Goal: Information Seeking & Learning: Learn about a topic

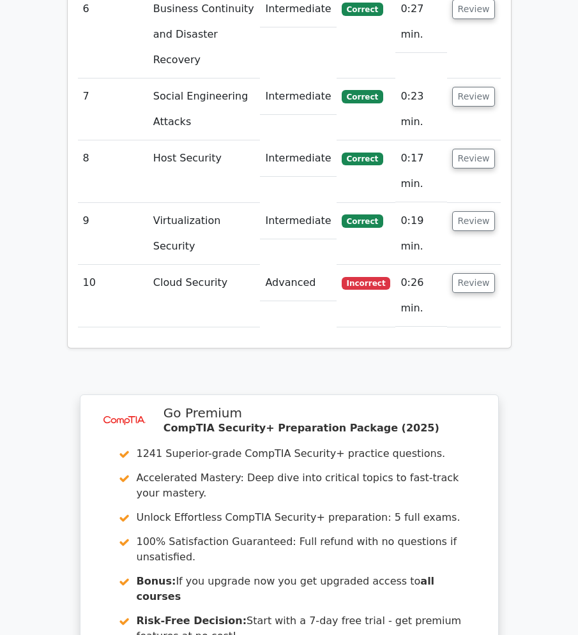
scroll to position [2225, 0]
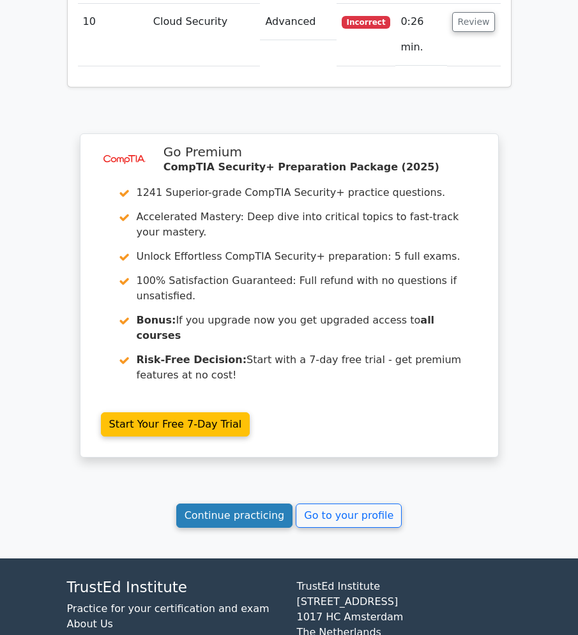
click at [228, 504] on link "Continue practicing" at bounding box center [234, 516] width 117 height 24
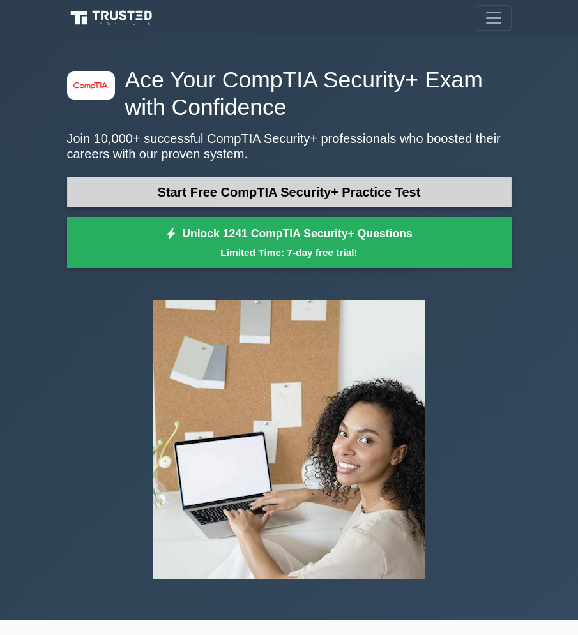
click at [150, 190] on link "Start Free CompTIA Security+ Practice Test" at bounding box center [289, 192] width 444 height 31
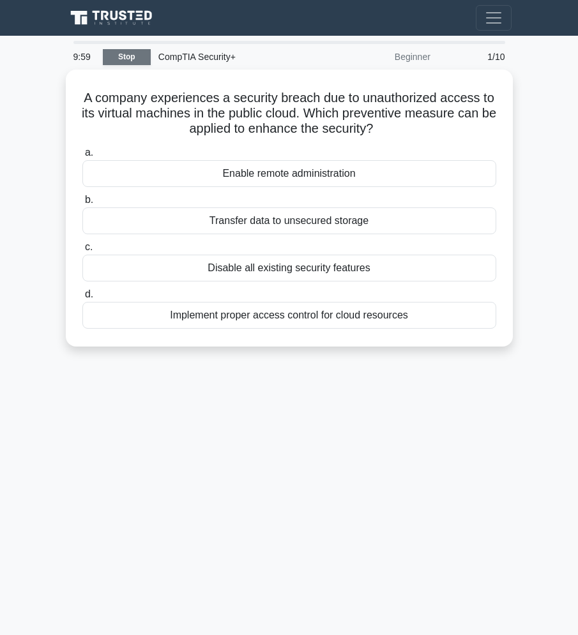
click at [123, 60] on link "Stop" at bounding box center [127, 57] width 48 height 16
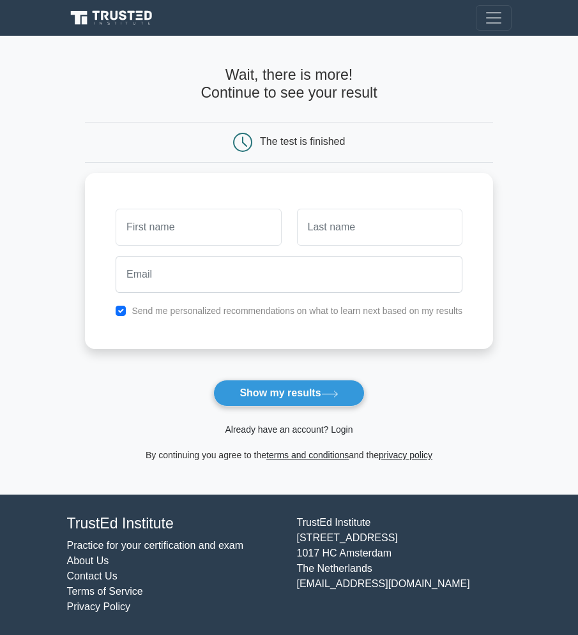
click at [308, 432] on link "Already have an account? Login" at bounding box center [289, 429] width 128 height 10
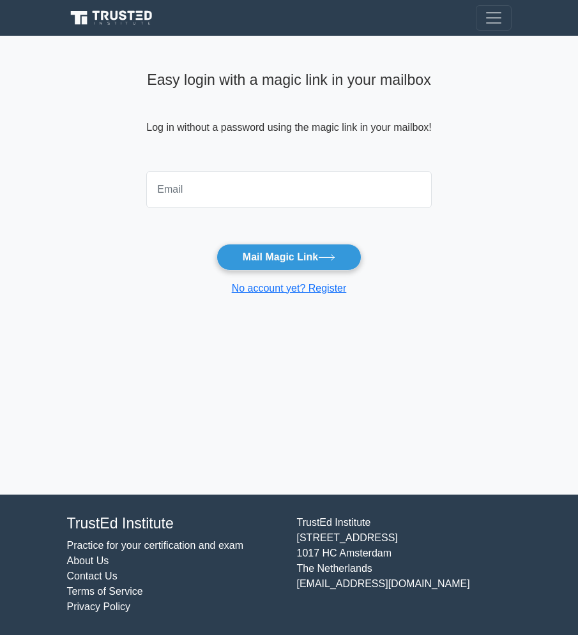
click at [253, 184] on input "email" at bounding box center [288, 189] width 285 height 37
type input "x@x.com"
click at [296, 256] on button "Mail Magic Link" at bounding box center [288, 257] width 145 height 27
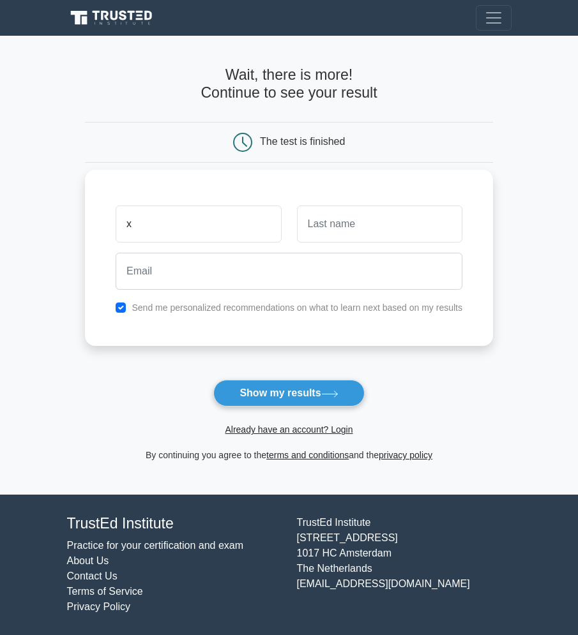
type input "x"
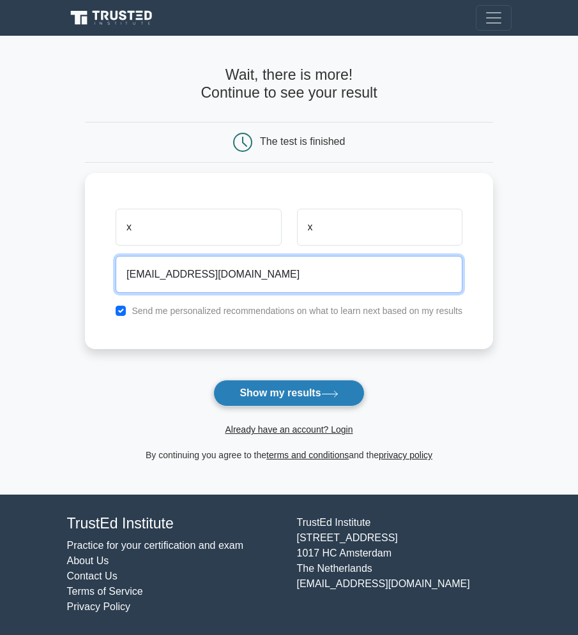
type input "xyz1@mail.com"
click at [293, 398] on button "Show my results" at bounding box center [288, 393] width 151 height 27
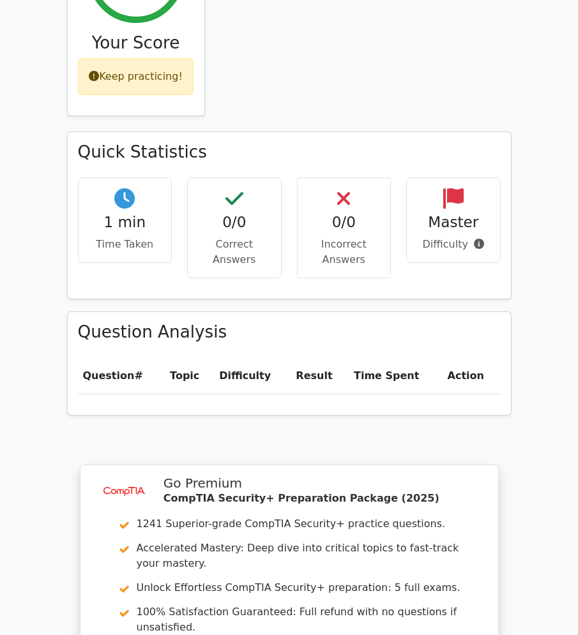
scroll to position [942, 0]
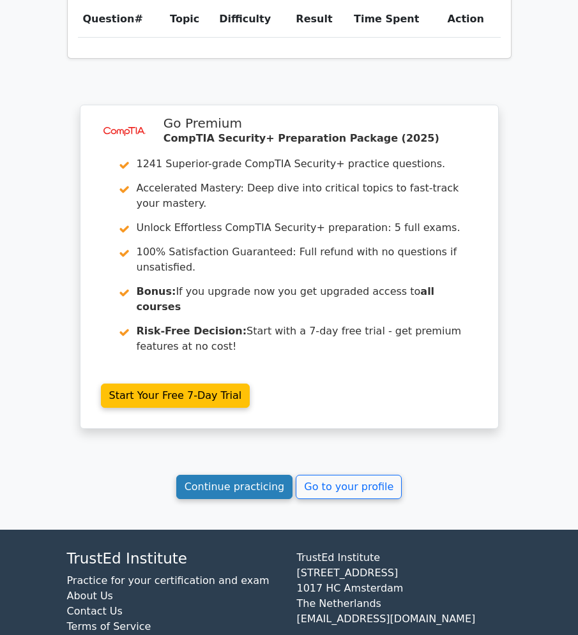
click at [221, 475] on link "Continue practicing" at bounding box center [234, 487] width 117 height 24
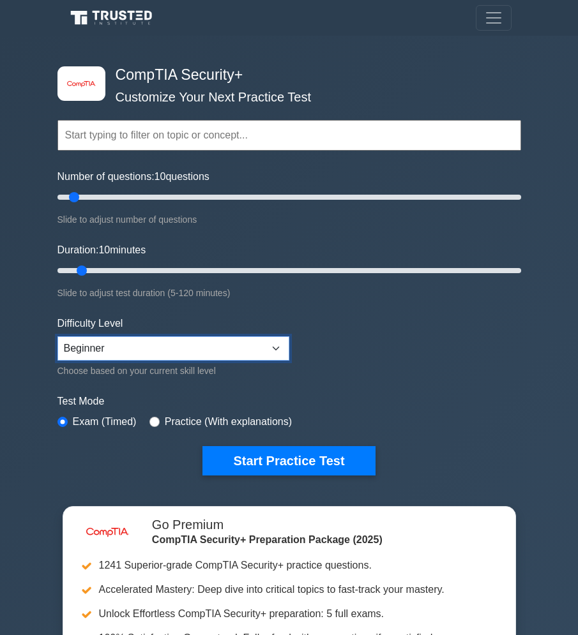
click at [57, 336] on select "Beginner Intermediate Expert" at bounding box center [173, 348] width 232 height 24
select select "intermediate"
click option "Intermediate" at bounding box center [0, 0] width 0 height 0
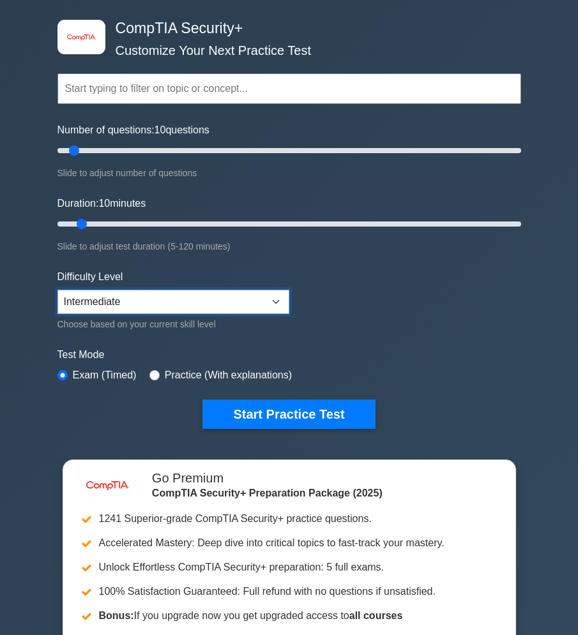
scroll to position [73, 0]
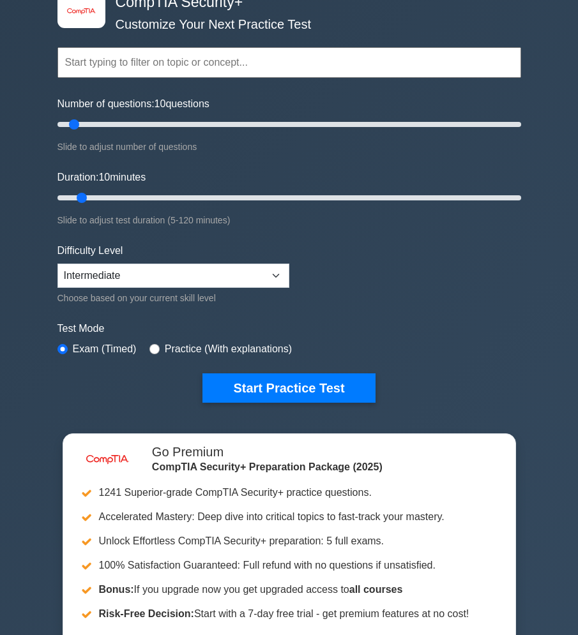
drag, startPoint x: 357, startPoint y: 382, endPoint x: 377, endPoint y: 356, distance: 33.2
click at [377, 356] on form "Topics Cryptography Identity and Access Management Risk Management Network Secu…" at bounding box center [288, 206] width 463 height 394
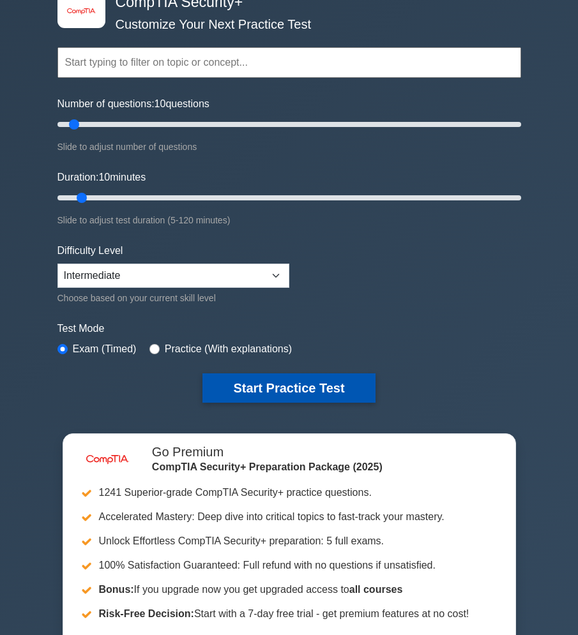
click at [353, 391] on button "Start Practice Test" at bounding box center [288, 387] width 172 height 29
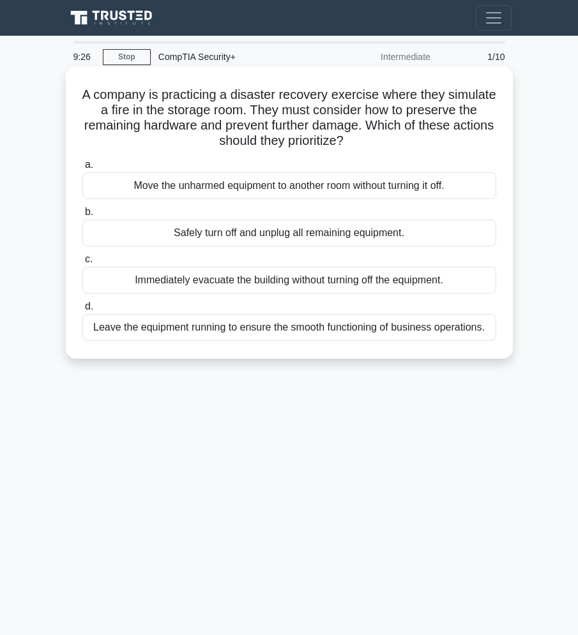
click at [327, 239] on div "Safely turn off and unplug all remaining equipment." at bounding box center [289, 233] width 414 height 27
click at [82, 216] on input "b. Safely turn off and unplug all remaining equipment." at bounding box center [82, 212] width 0 height 8
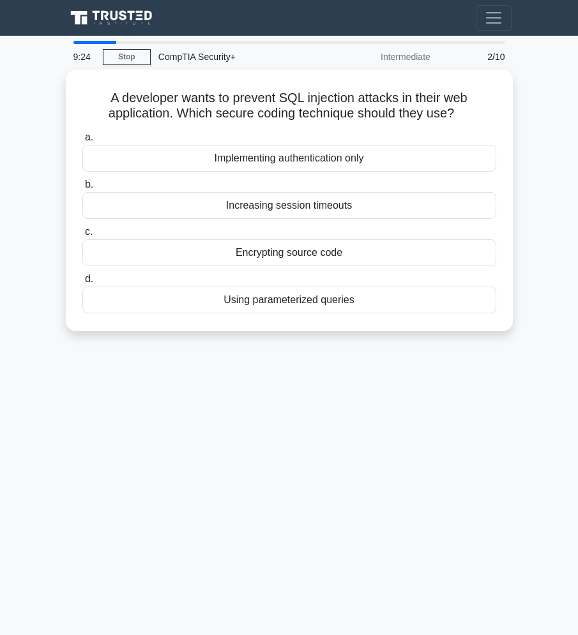
click at [131, 69] on div "9:24 Stop CompTIA Security+ Intermediate 2/10" at bounding box center [289, 57] width 447 height 26
click at [136, 57] on link "Stop" at bounding box center [127, 57] width 48 height 16
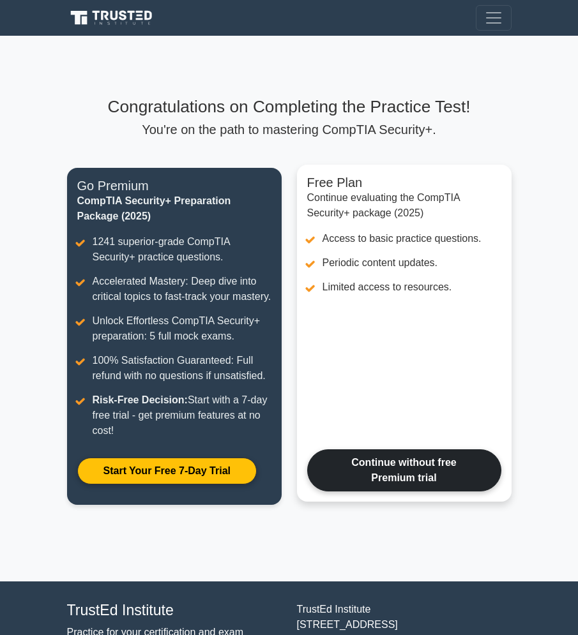
click at [486, 491] on link "Continue without free Premium trial" at bounding box center [404, 470] width 194 height 42
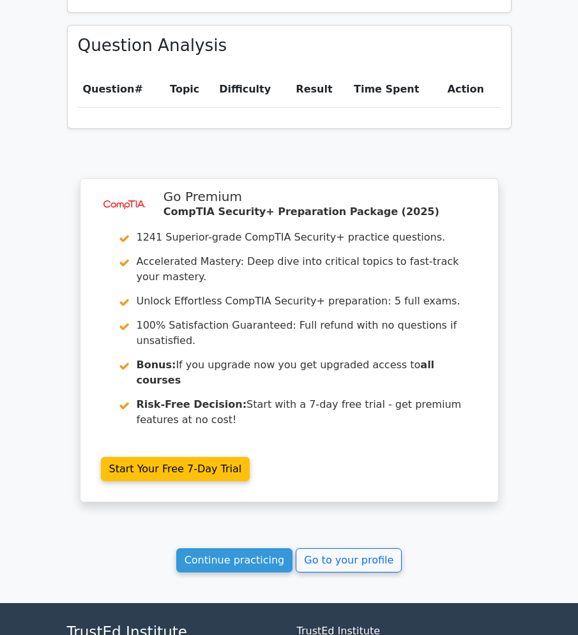
scroll to position [942, 0]
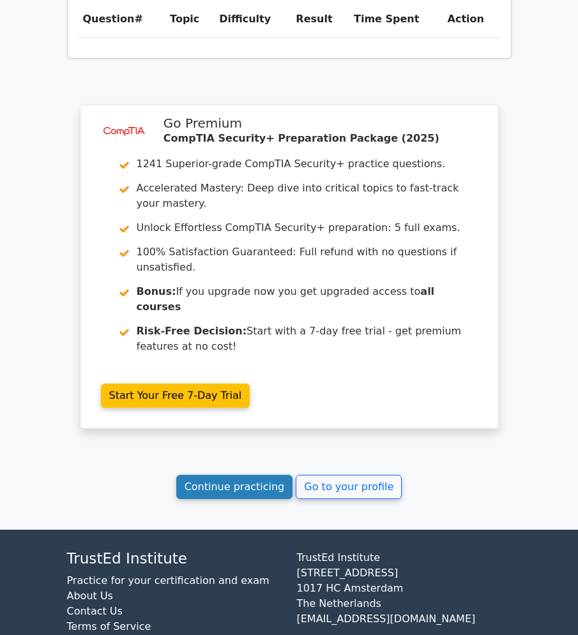
click at [282, 475] on link "Continue practicing" at bounding box center [234, 487] width 117 height 24
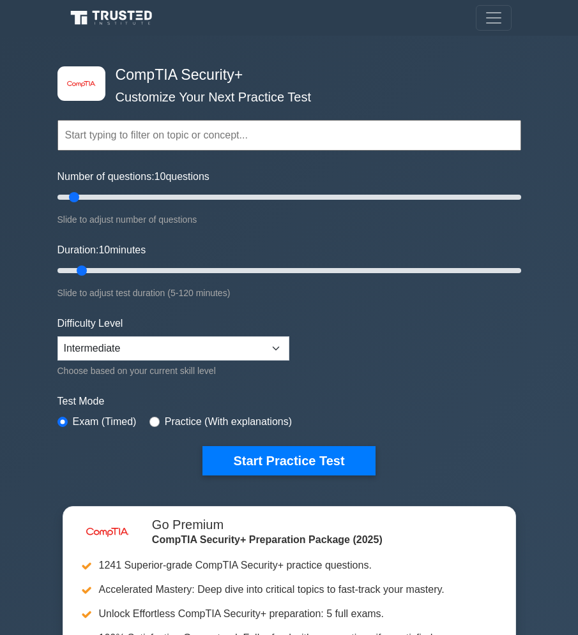
click at [167, 417] on div "Practice (With explanations)" at bounding box center [220, 421] width 142 height 15
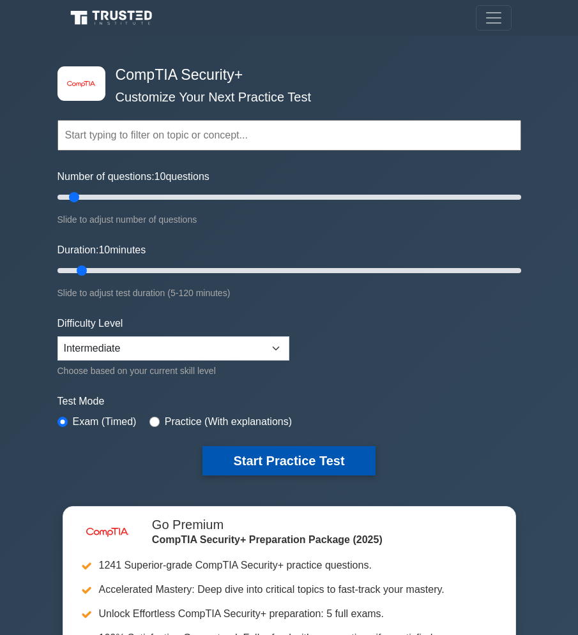
click at [236, 453] on button "Start Practice Test" at bounding box center [288, 460] width 172 height 29
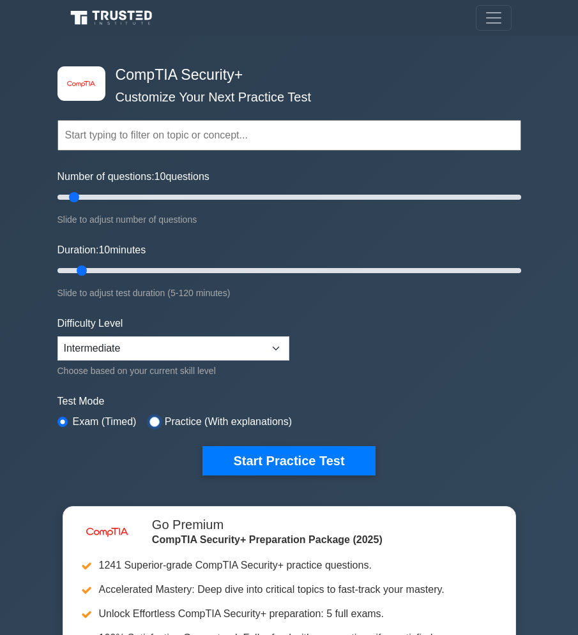
click at [160, 422] on input "radio" at bounding box center [154, 422] width 10 height 10
radio input "true"
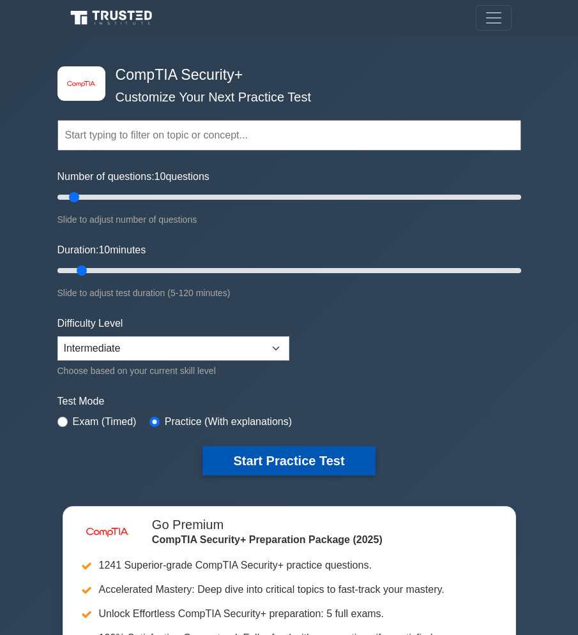
click at [232, 454] on button "Start Practice Test" at bounding box center [288, 460] width 172 height 29
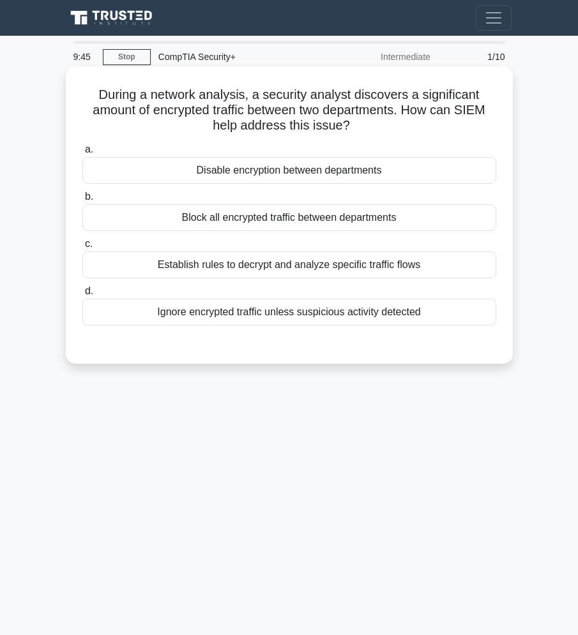
click at [374, 268] on div "Establish rules to decrypt and analyze specific traffic flows" at bounding box center [289, 264] width 414 height 27
click at [82, 248] on input "c. Establish rules to decrypt and analyze specific traffic flows" at bounding box center [82, 244] width 0 height 8
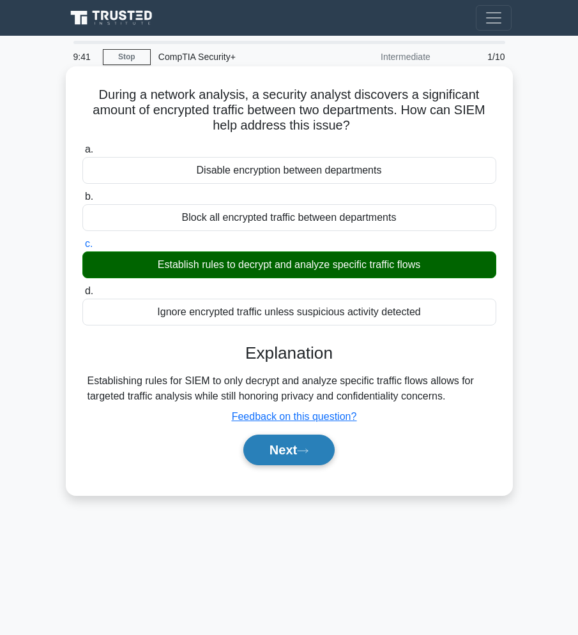
click at [306, 465] on button "Next" at bounding box center [288, 450] width 91 height 31
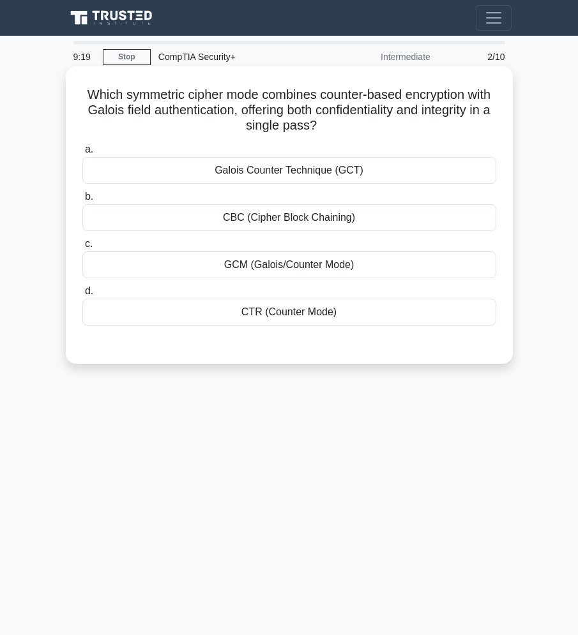
click at [324, 266] on div "GCM (Galois/Counter Mode)" at bounding box center [289, 264] width 414 height 27
click at [82, 248] on input "c. GCM (Galois/Counter Mode)" at bounding box center [82, 244] width 0 height 8
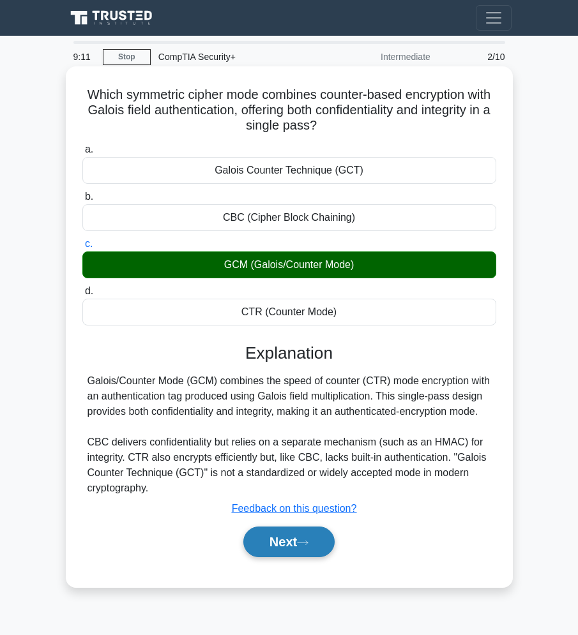
click at [301, 552] on button "Next" at bounding box center [288, 541] width 91 height 31
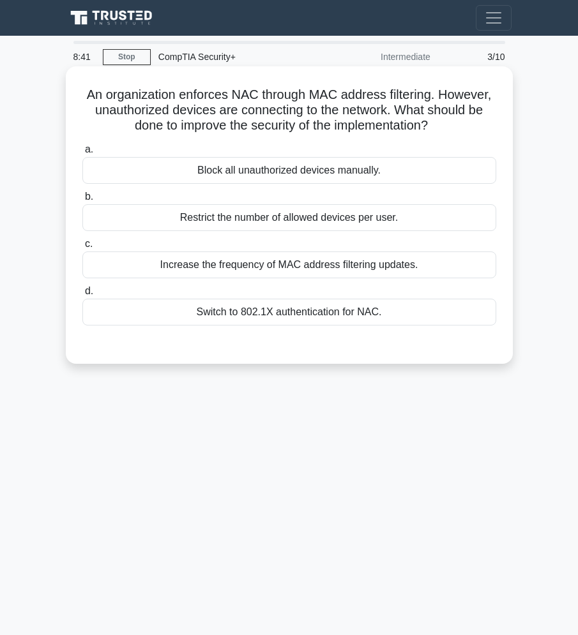
click at [390, 231] on div "Restrict the number of allowed devices per user." at bounding box center [289, 217] width 414 height 27
click at [82, 201] on input "b. Restrict the number of allowed devices per user." at bounding box center [82, 197] width 0 height 8
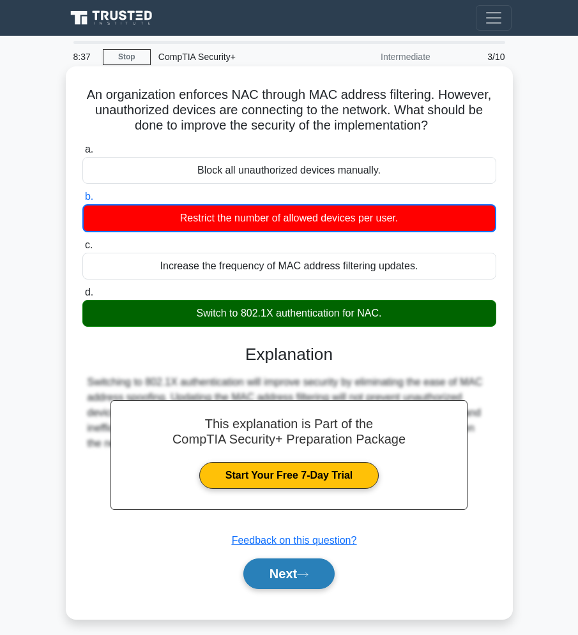
click at [290, 588] on button "Next" at bounding box center [288, 573] width 91 height 31
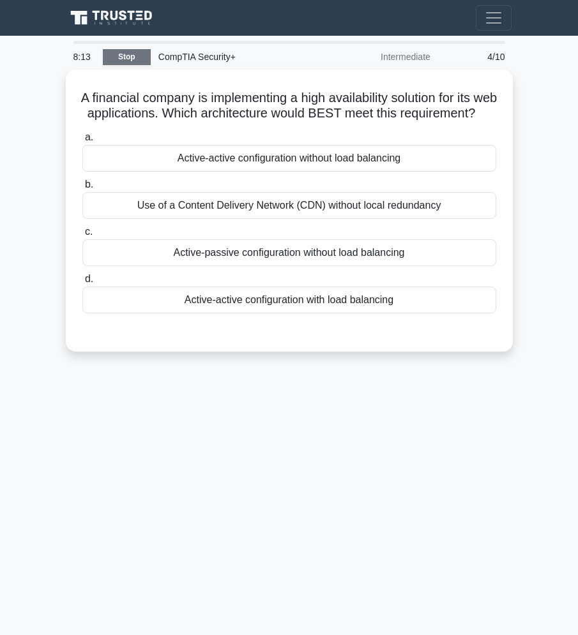
click at [137, 59] on link "Stop" at bounding box center [127, 57] width 48 height 16
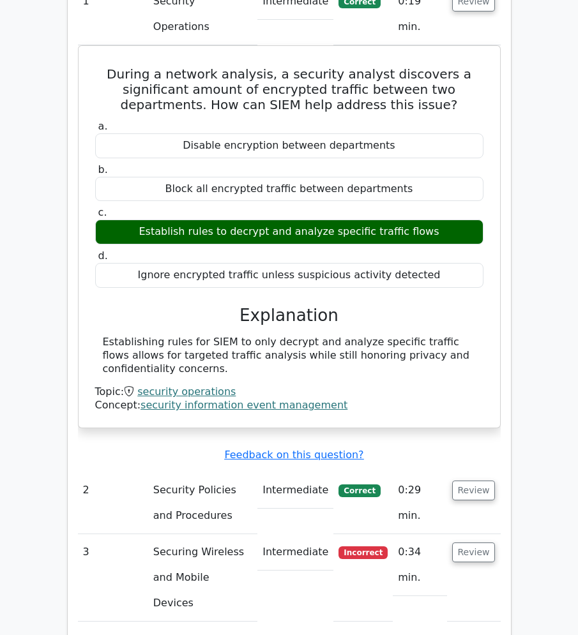
scroll to position [1528, 0]
